Goal: Transaction & Acquisition: Book appointment/travel/reservation

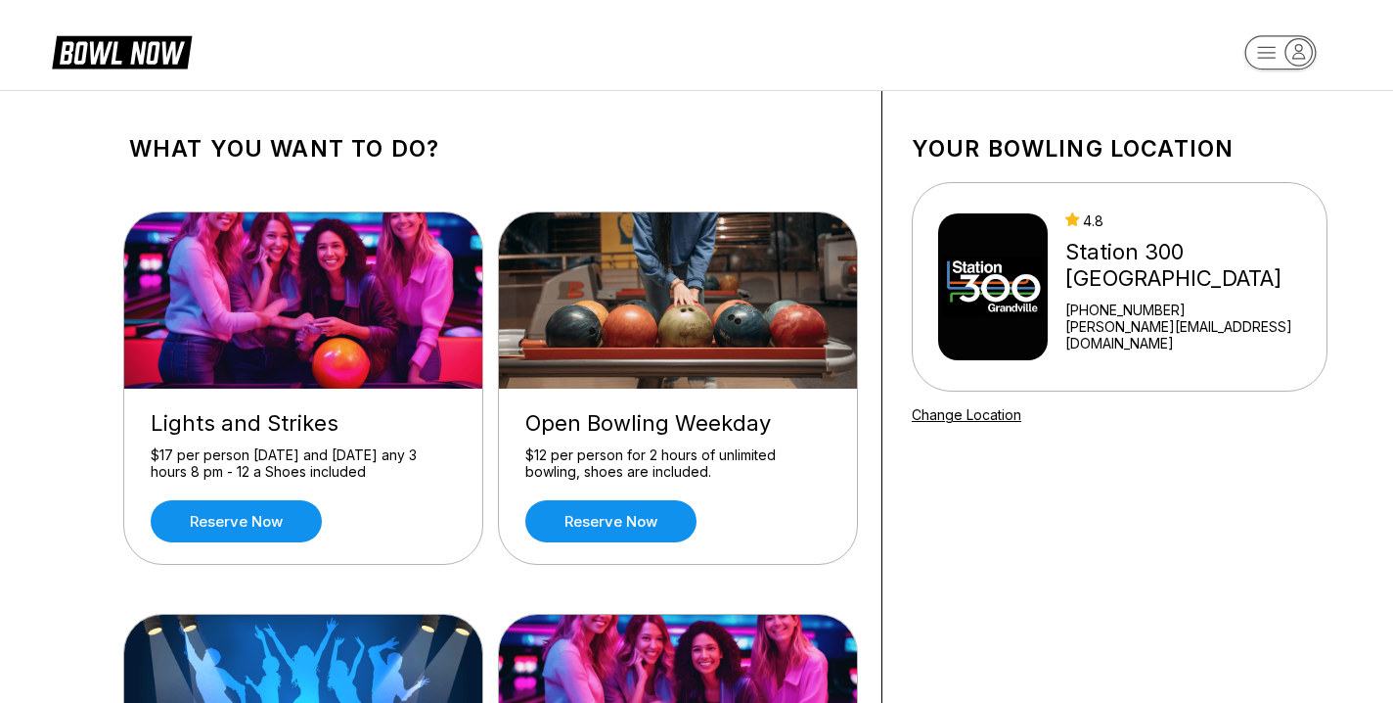
click at [667, 303] on img at bounding box center [679, 300] width 360 height 176
click at [640, 519] on link "Reserve now" at bounding box center [610, 521] width 171 height 42
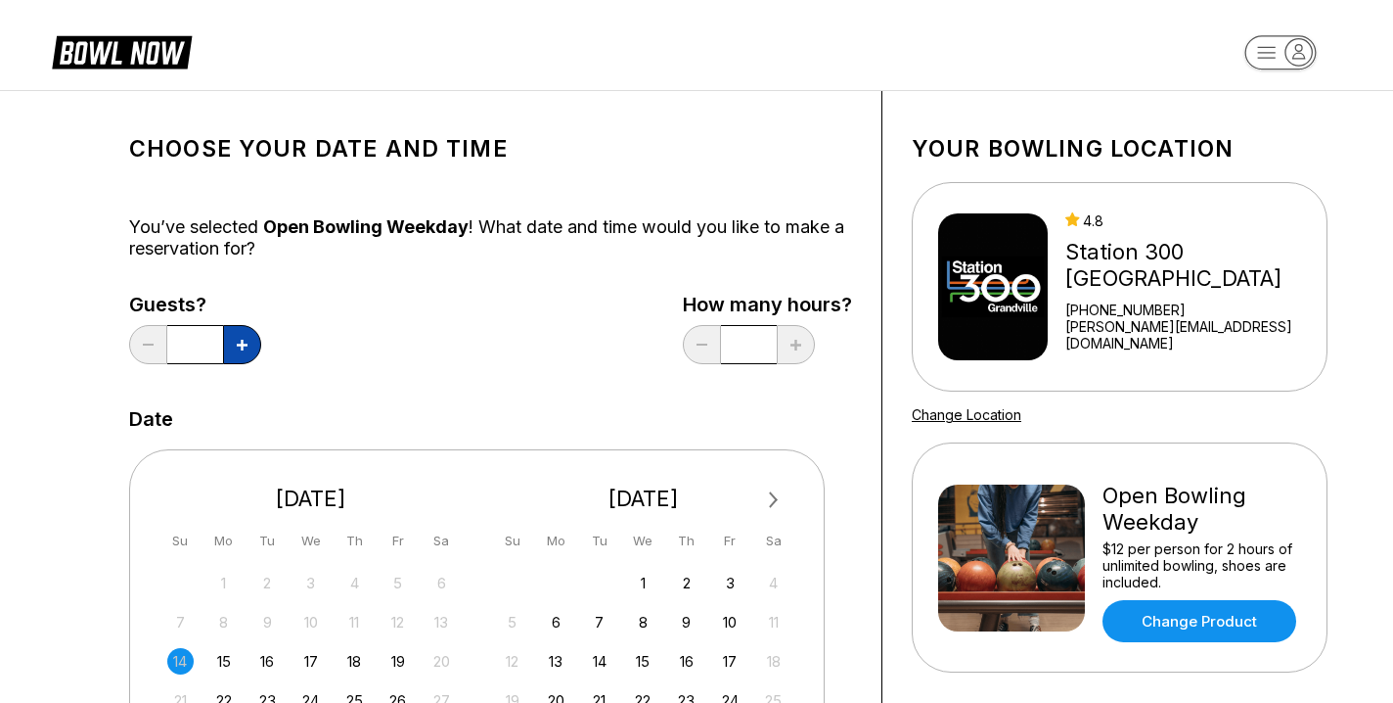
click at [249, 338] on button at bounding box center [242, 344] width 38 height 39
type input "*"
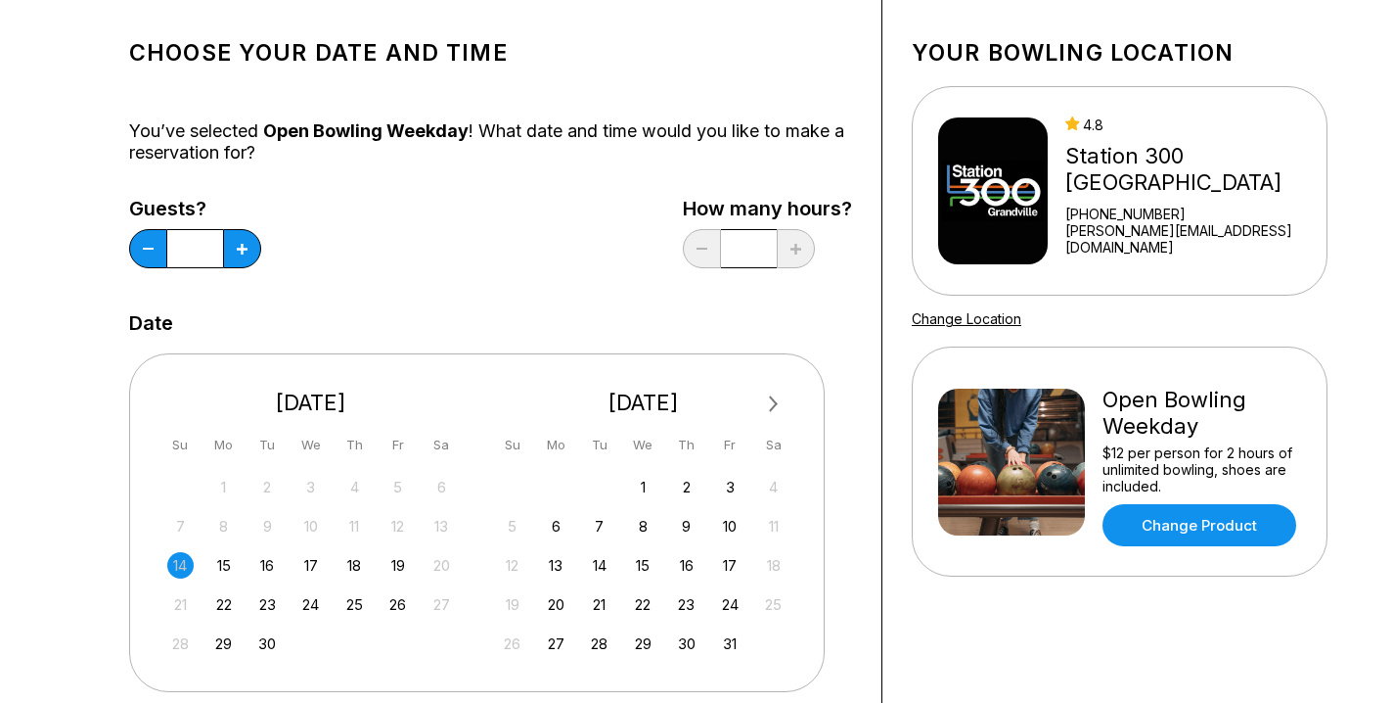
scroll to position [99, 0]
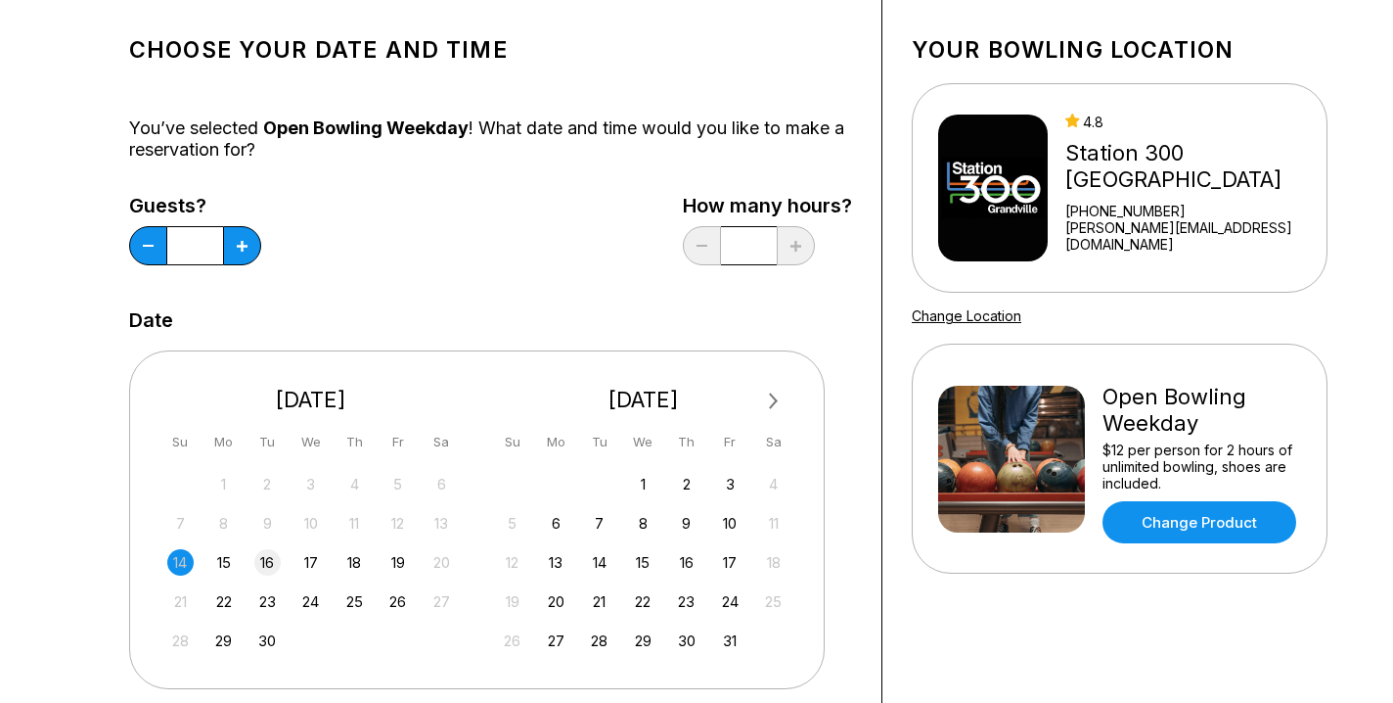
click at [259, 563] on div "16" at bounding box center [267, 562] width 26 height 26
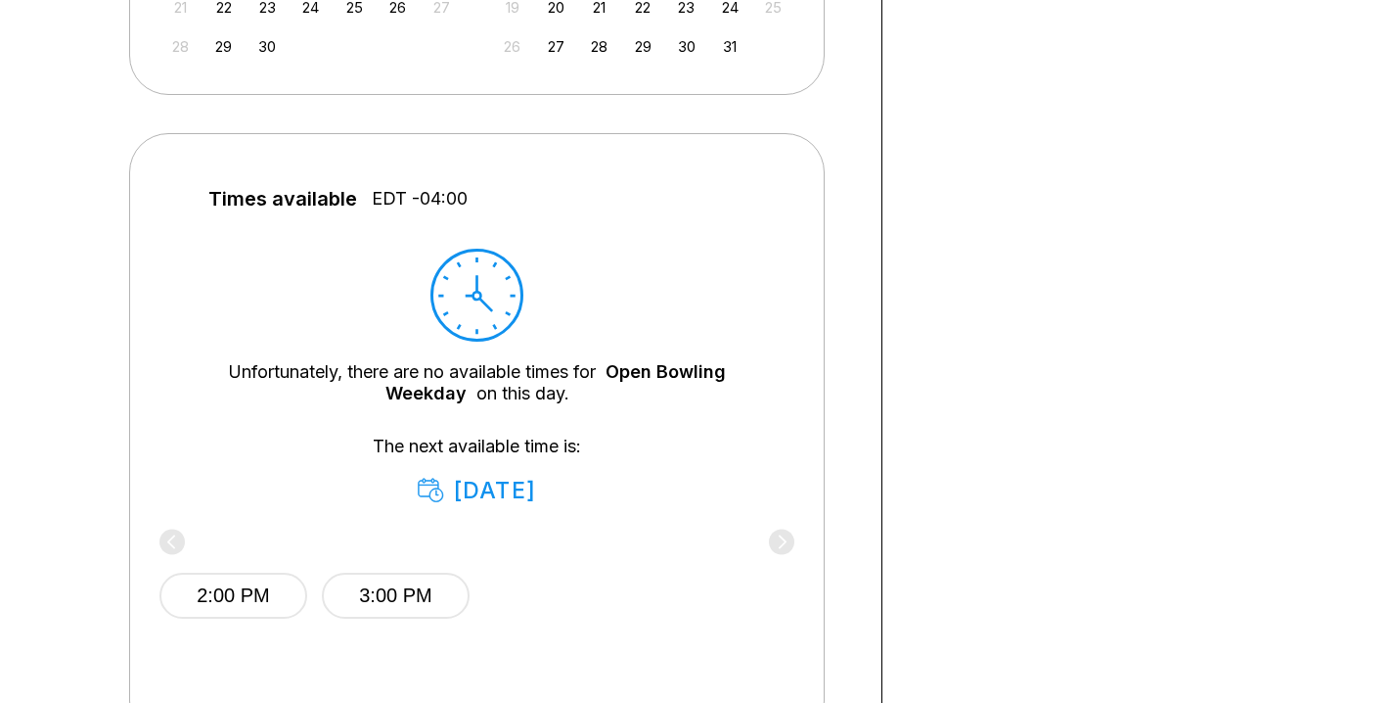
scroll to position [695, 0]
click at [239, 585] on button "2:00 PM" at bounding box center [233, 593] width 148 height 46
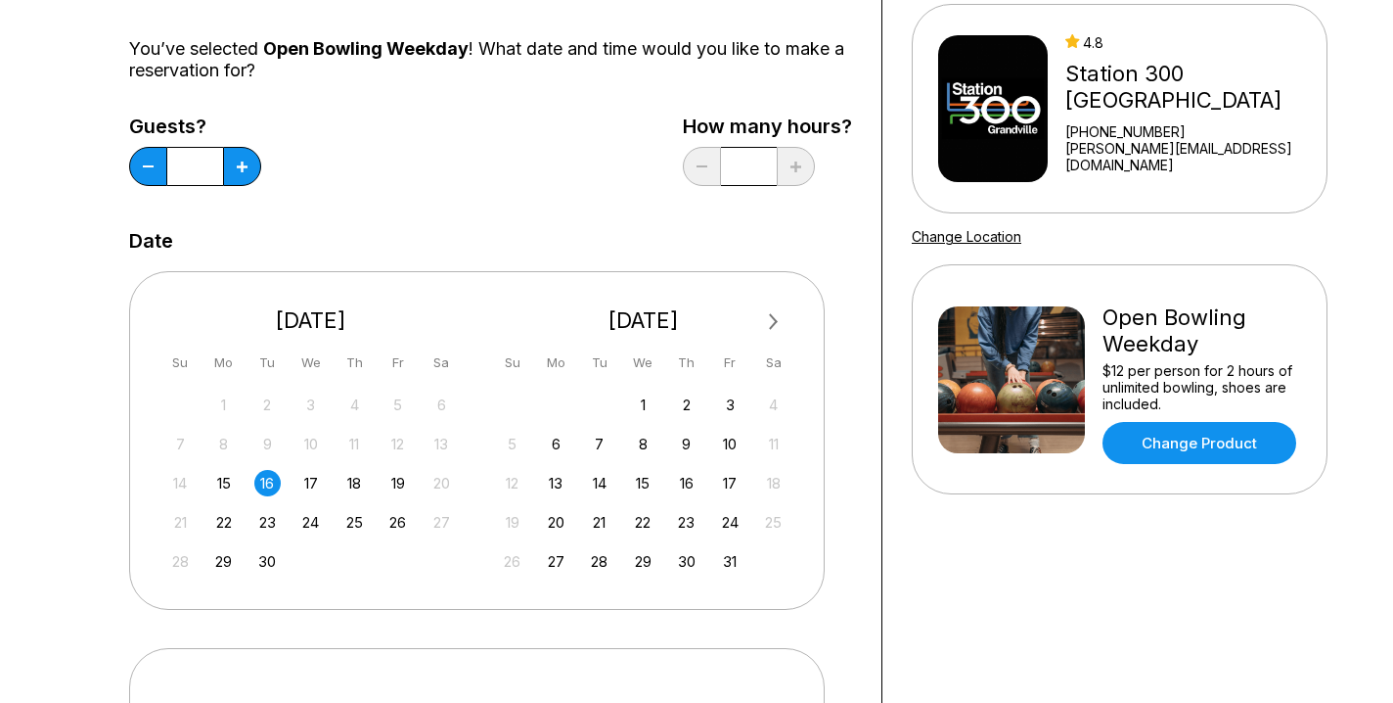
scroll to position [0, 0]
